Goal: Task Accomplishment & Management: Manage account settings

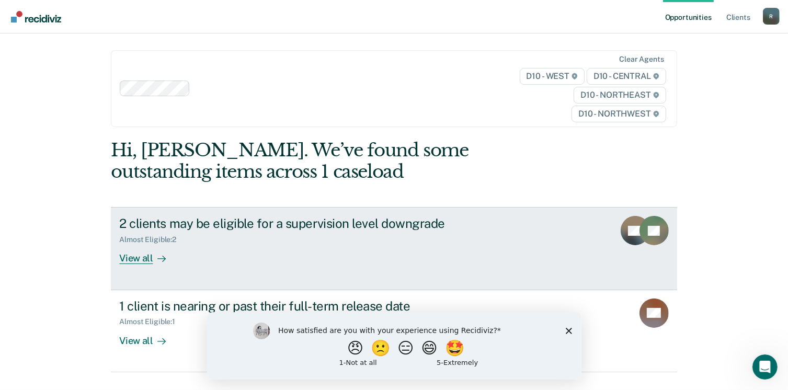
click at [144, 259] on div "View all" at bounding box center [148, 254] width 59 height 20
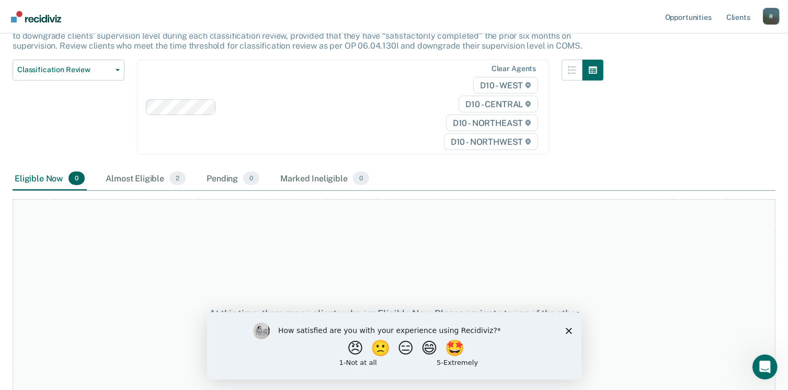
scroll to position [99, 0]
click at [171, 176] on span "2" at bounding box center [177, 180] width 16 height 14
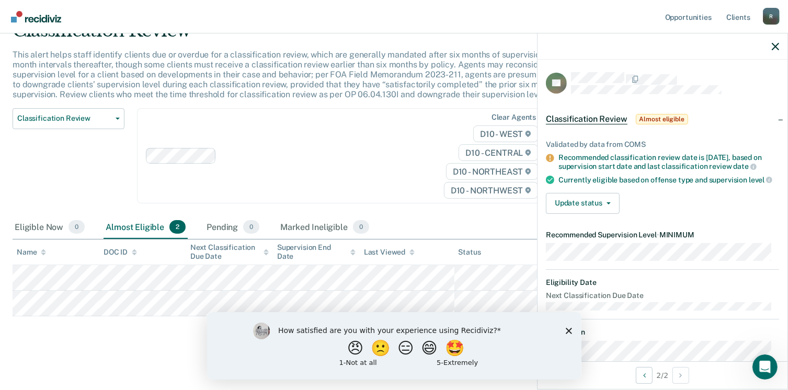
click at [772, 11] on div "R" at bounding box center [771, 16] width 17 height 17
click at [704, 70] on link "Log Out" at bounding box center [729, 68] width 84 height 9
